Goal: Transaction & Acquisition: Purchase product/service

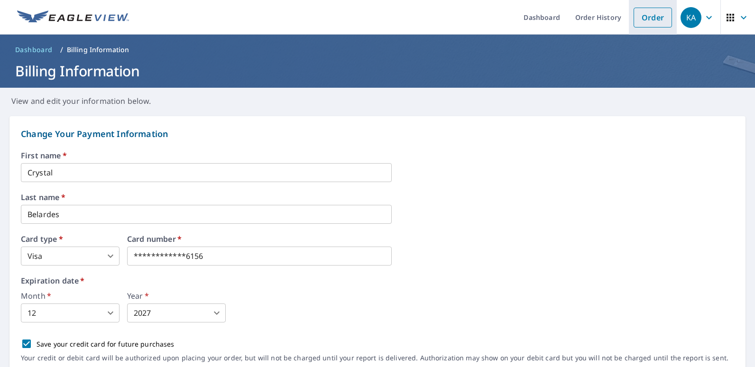
click at [639, 14] on link "Order" at bounding box center [652, 18] width 38 height 20
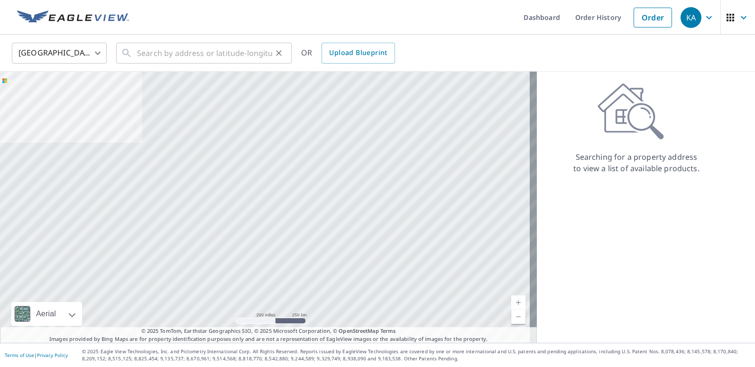
click at [137, 57] on div "​" at bounding box center [203, 53] width 175 height 21
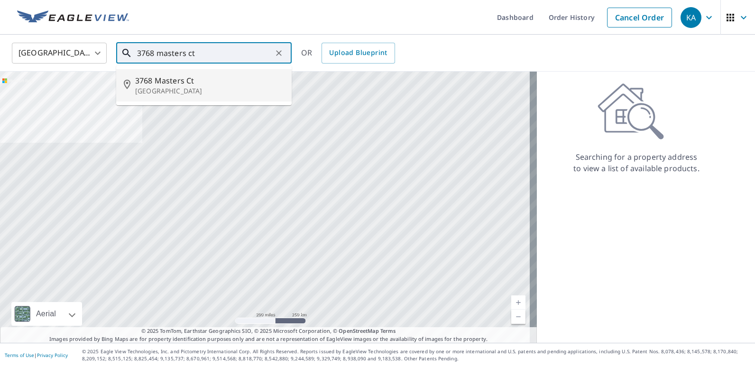
click at [170, 83] on span "3768 Masters Ct" at bounding box center [209, 80] width 149 height 11
type input "[STREET_ADDRESS]"
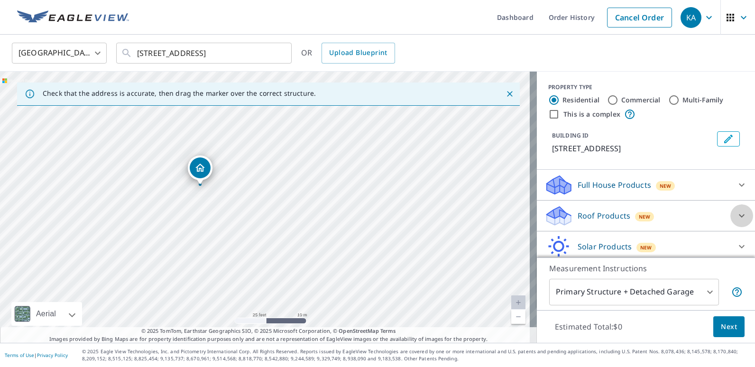
click at [736, 213] on icon at bounding box center [741, 215] width 11 height 11
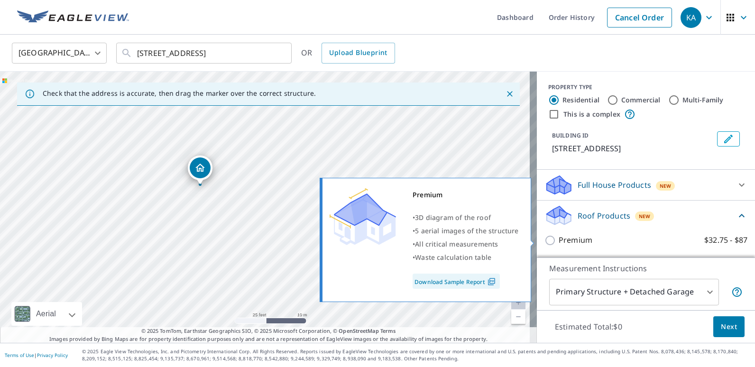
click at [544, 235] on input "Premium $32.75 - $87" at bounding box center [551, 240] width 14 height 11
checkbox input "true"
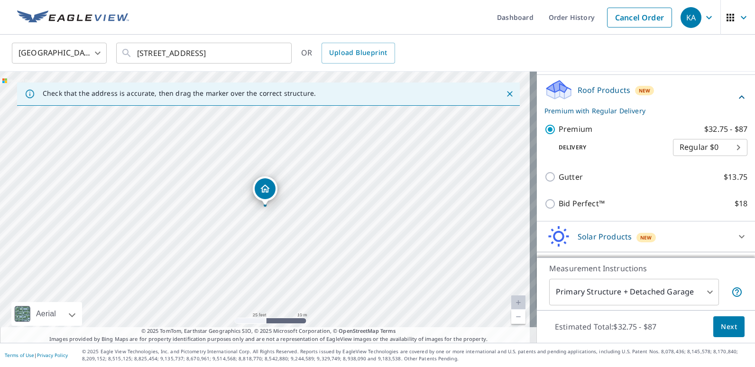
scroll to position [127, 0]
click at [726, 323] on span "Next" at bounding box center [729, 327] width 16 height 12
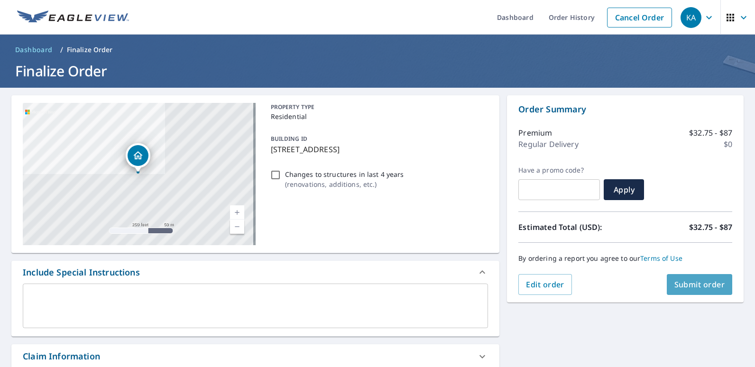
click at [691, 283] on span "Submit order" at bounding box center [699, 284] width 51 height 10
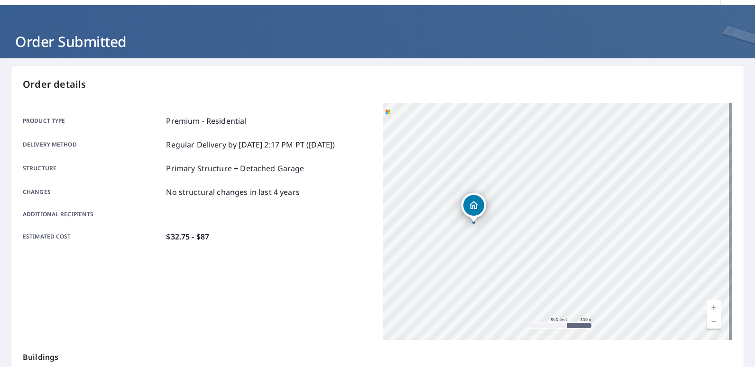
scroll to position [1, 0]
